Goal: Complete application form: Complete application form

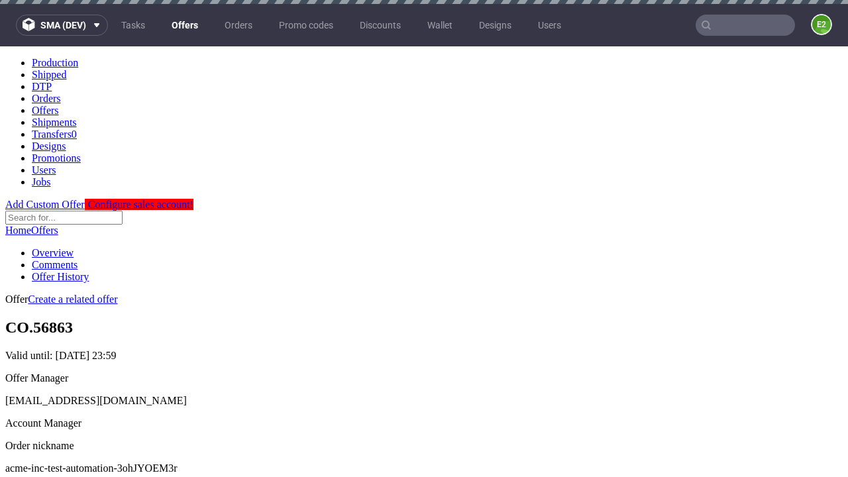
scroll to position [4, 0]
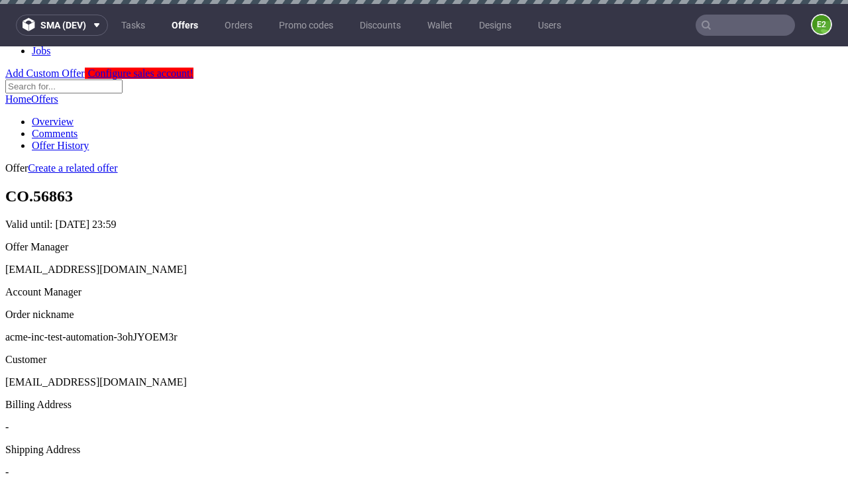
scroll to position [4, 0]
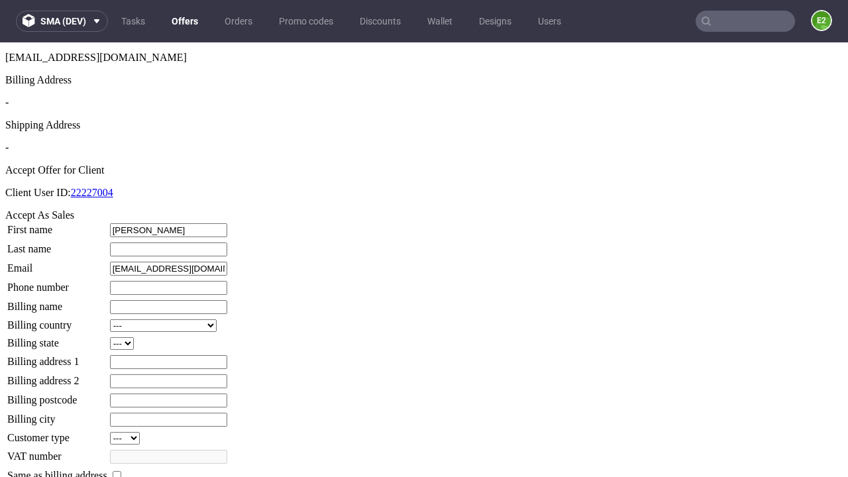
type input "Elias"
type input "Lebsack"
type input "1509813888"
type input "Jordane31"
select select "13"
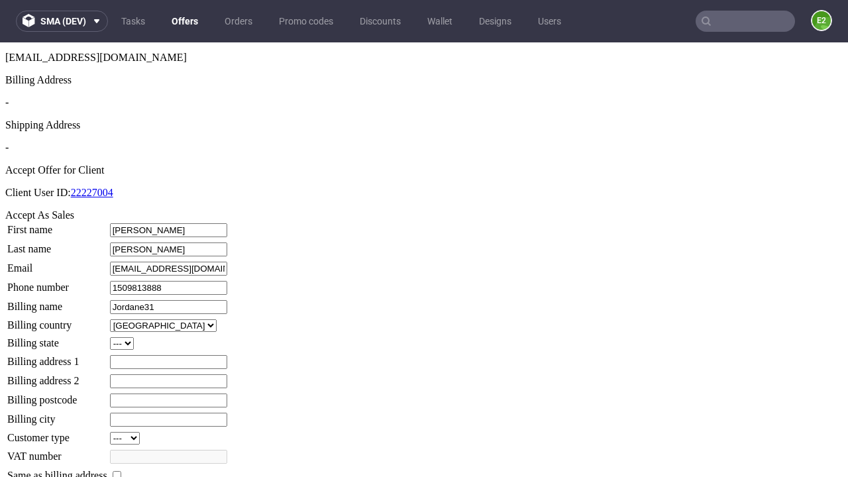
type input "Jordane31"
type input "61 South Road"
select select "132"
type input "61 South Road"
type input "UW2 3OK"
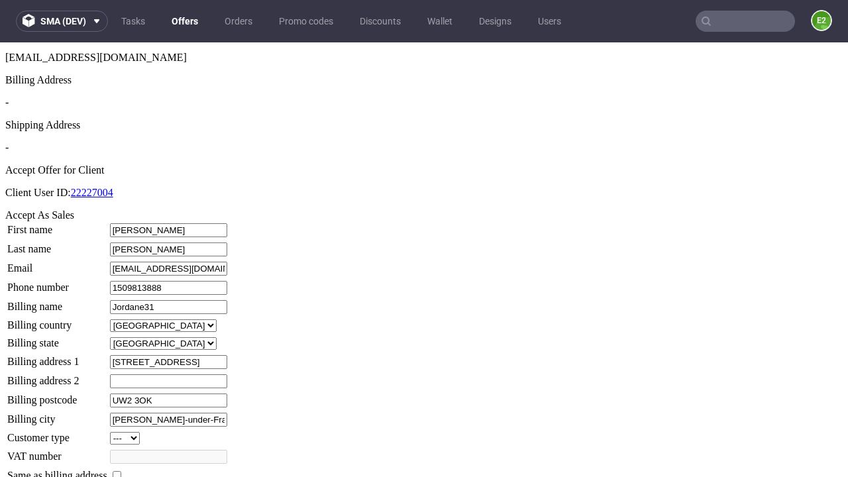
type input "Baumbach-under-Frami"
click at [121, 471] on input "checkbox" at bounding box center [117, 475] width 9 height 9
checkbox input "true"
type input "Jordane31"
select select "13"
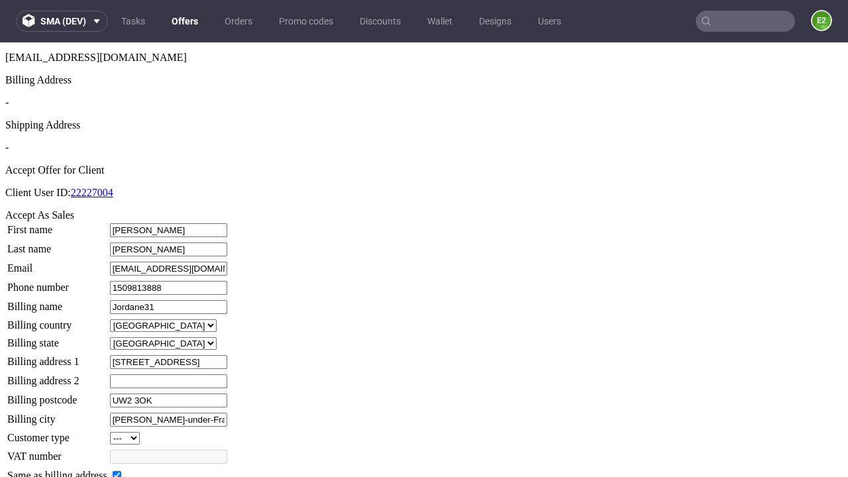
type input "61 South Road"
type input "UW2 3OK"
type input "Baumbach-under-Frami"
select select "132"
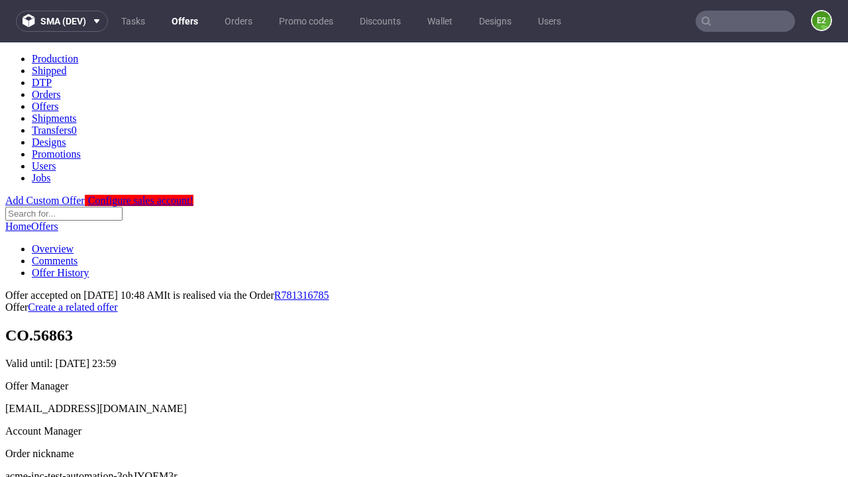
scroll to position [0, 0]
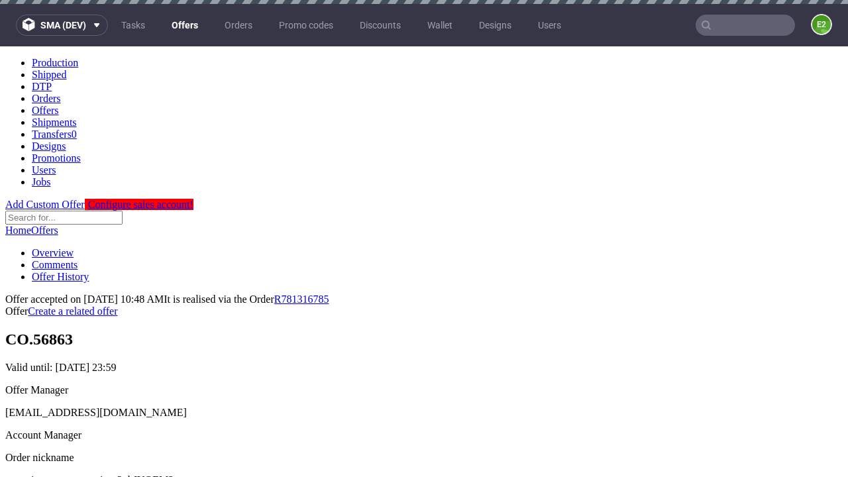
type input "[DATE]"
select select "12214305"
type input "In progress..."
